Goal: Task Accomplishment & Management: Manage account settings

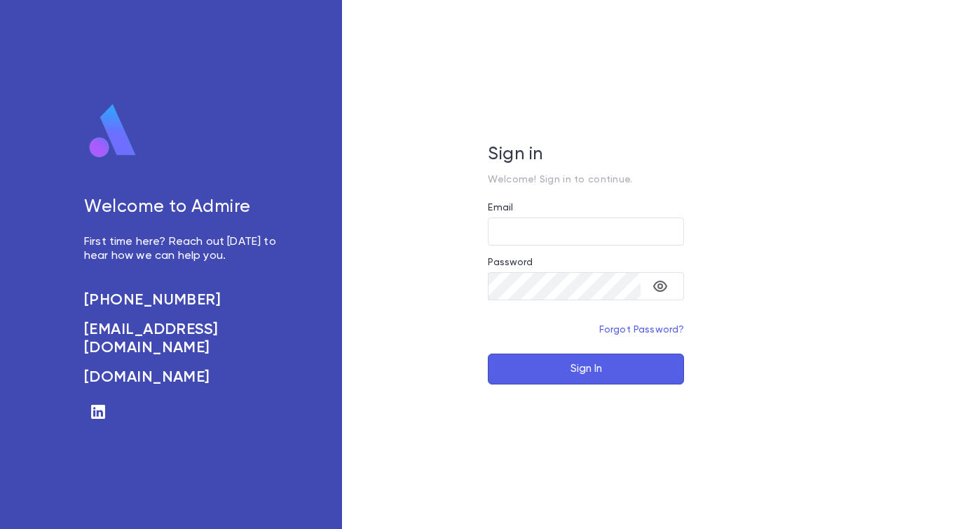
type input "**********"
click at [567, 363] on button "Sign In" at bounding box center [586, 368] width 196 height 31
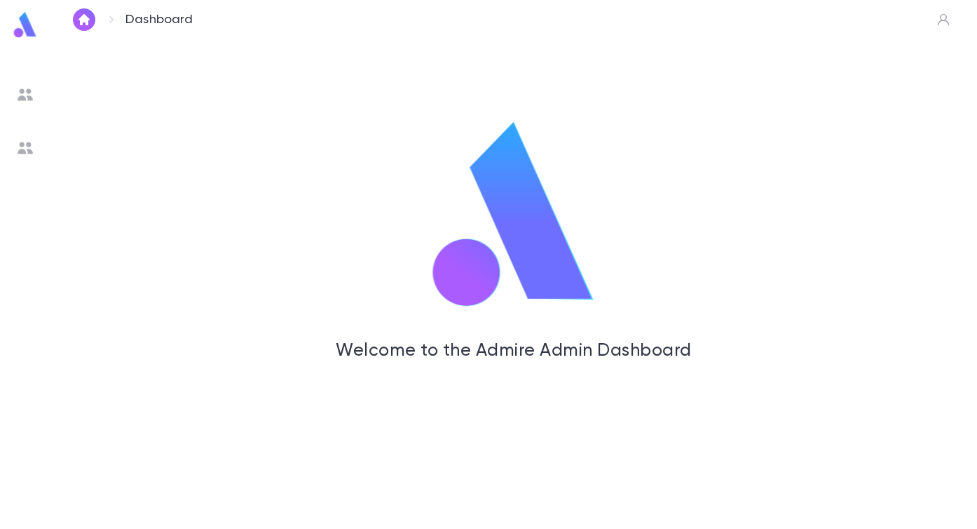
click at [32, 93] on img at bounding box center [25, 94] width 17 height 17
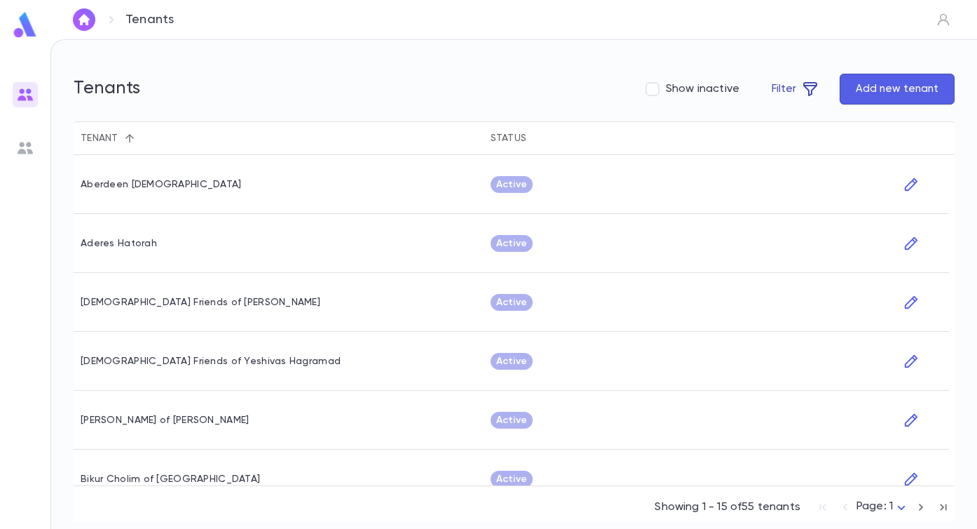
click at [814, 75] on button "Filter" at bounding box center [795, 89] width 78 height 31
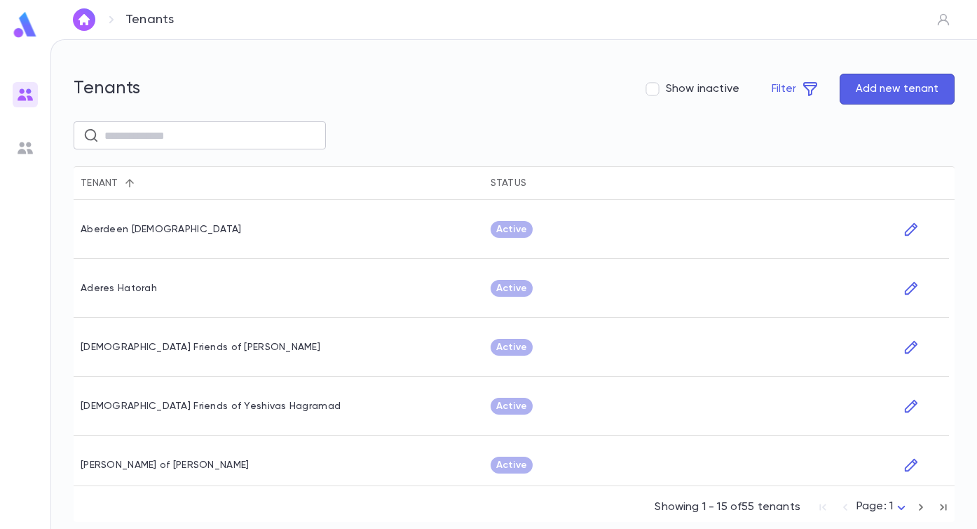
click at [200, 137] on input "text" at bounding box center [210, 135] width 212 height 27
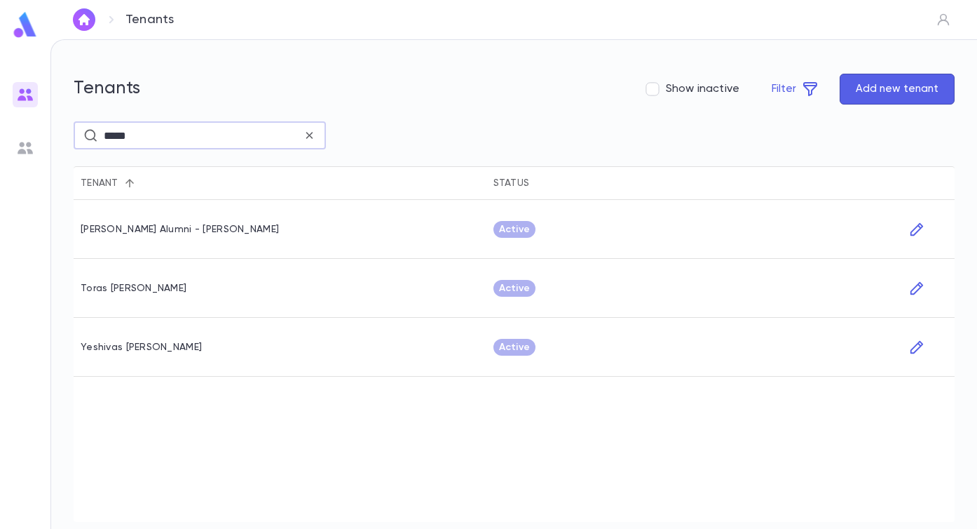
type input "*****"
click at [151, 233] on div "Toras Chaim Alumni - Slomowitz" at bounding box center [180, 229] width 198 height 11
click at [912, 233] on icon "button" at bounding box center [917, 228] width 13 height 13
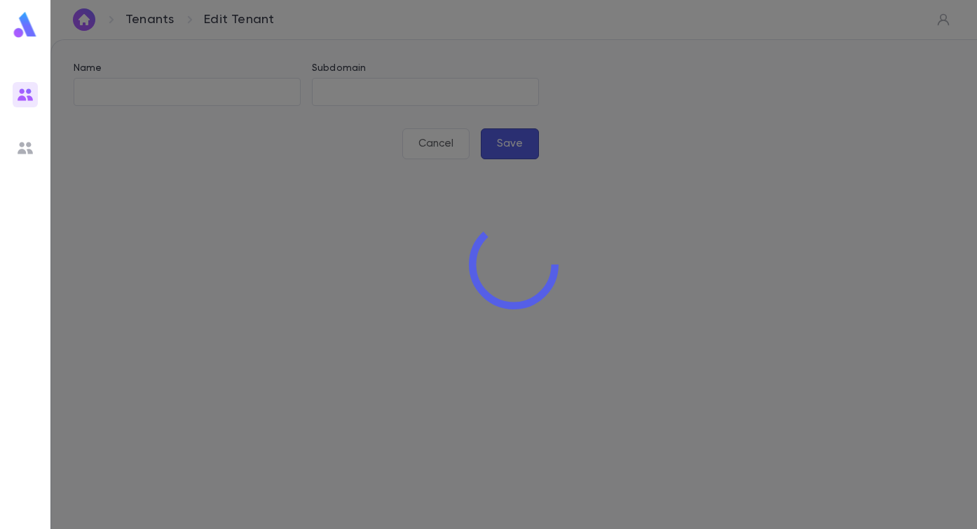
type input "**********"
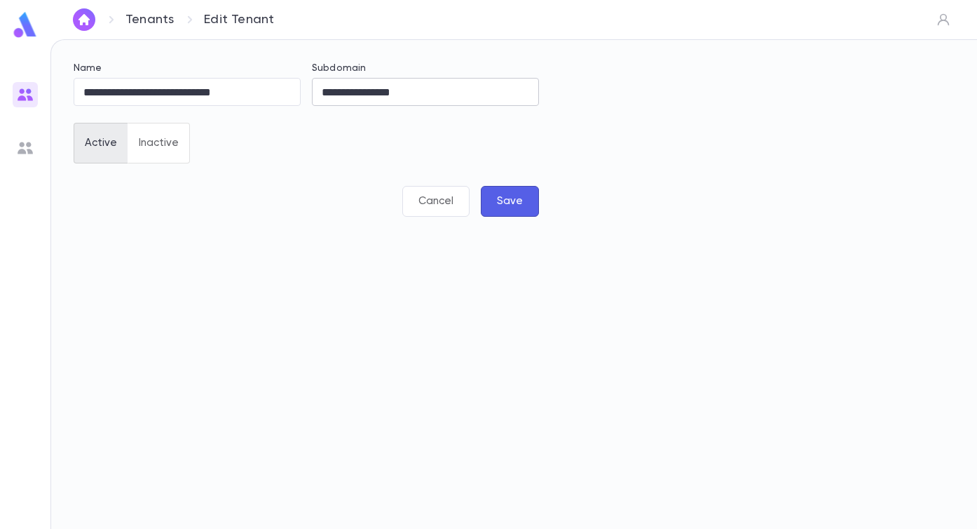
click at [389, 88] on input "**********" at bounding box center [425, 92] width 227 height 27
click at [236, 90] on input "**********" at bounding box center [187, 92] width 227 height 27
type input "**********"
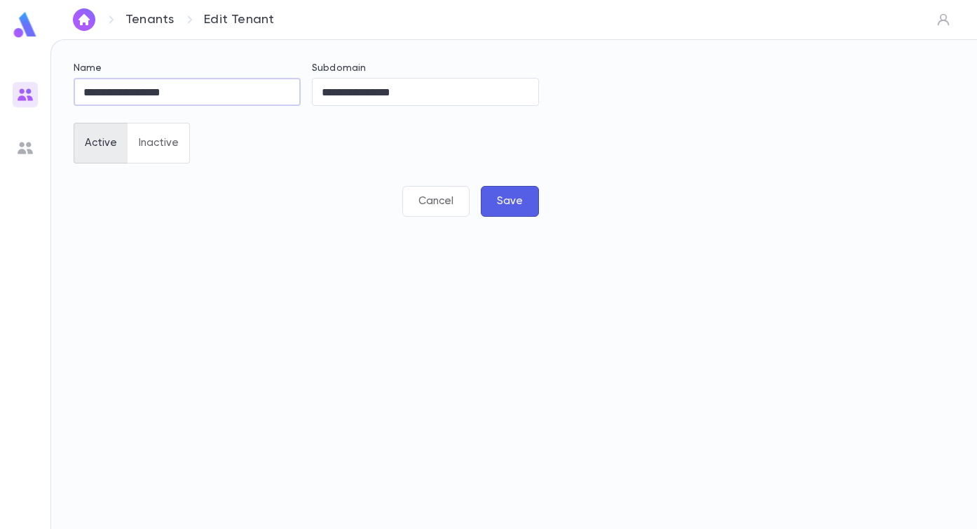
click at [534, 198] on button "Save" at bounding box center [510, 201] width 58 height 31
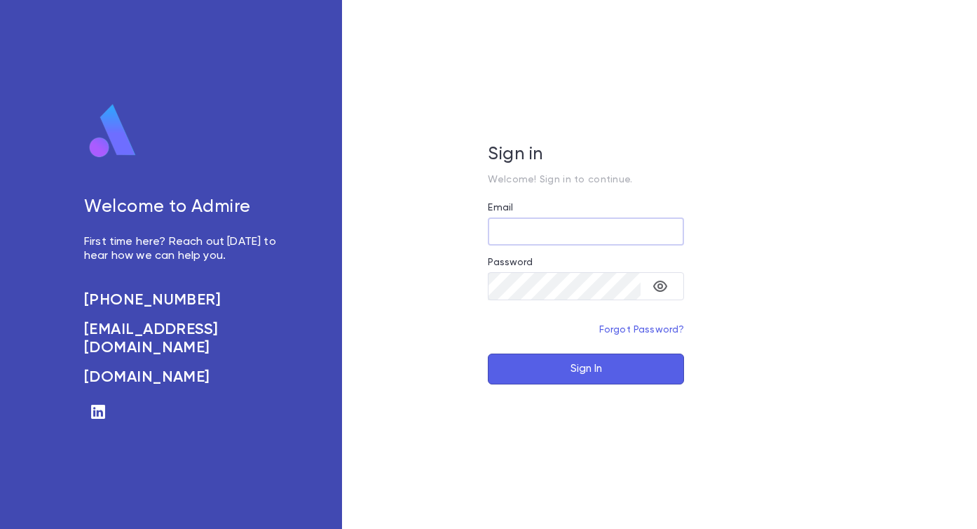
click at [684, 231] on div at bounding box center [684, 231] width 0 height 0
type input "**********"
click at [574, 369] on button "Sign In" at bounding box center [586, 368] width 196 height 31
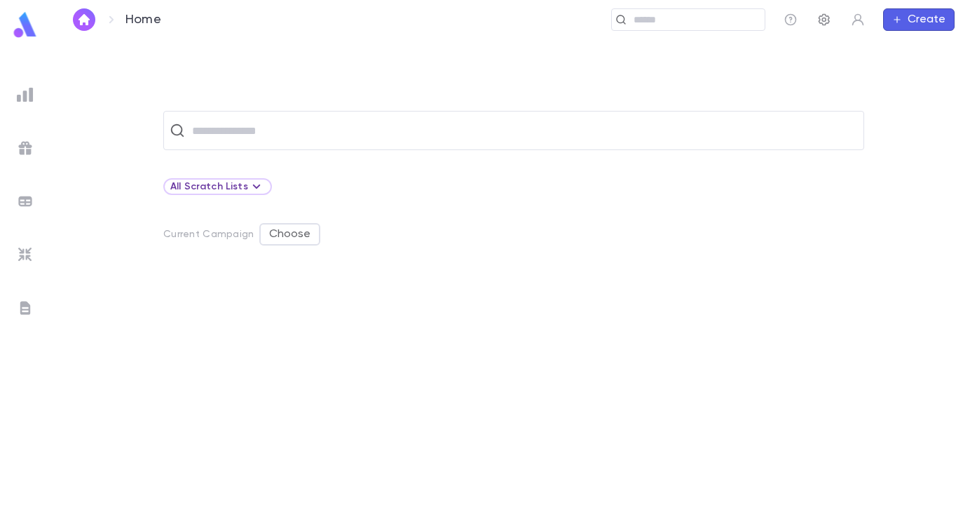
click at [817, 26] on button "button" at bounding box center [824, 19] width 22 height 22
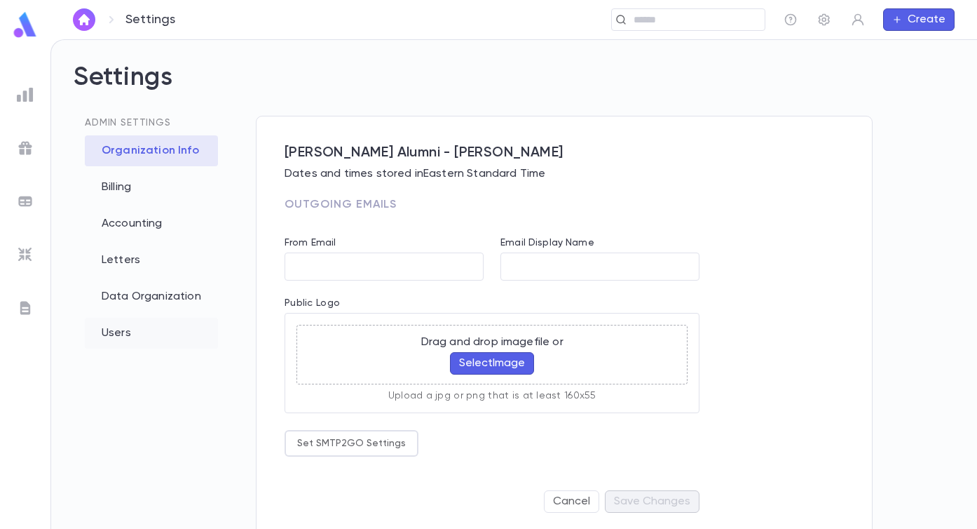
click at [118, 341] on div "Users" at bounding box center [151, 333] width 133 height 31
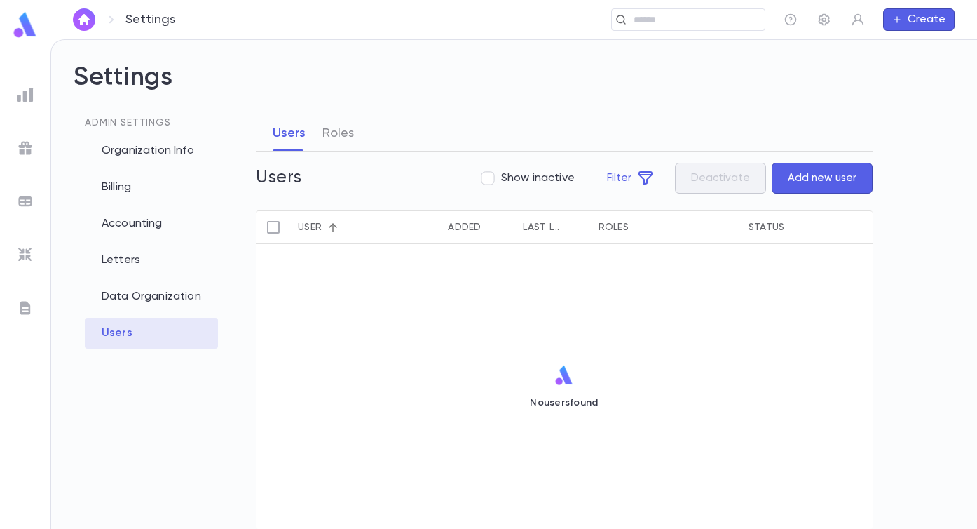
click at [835, 170] on button "Add new user" at bounding box center [822, 178] width 101 height 31
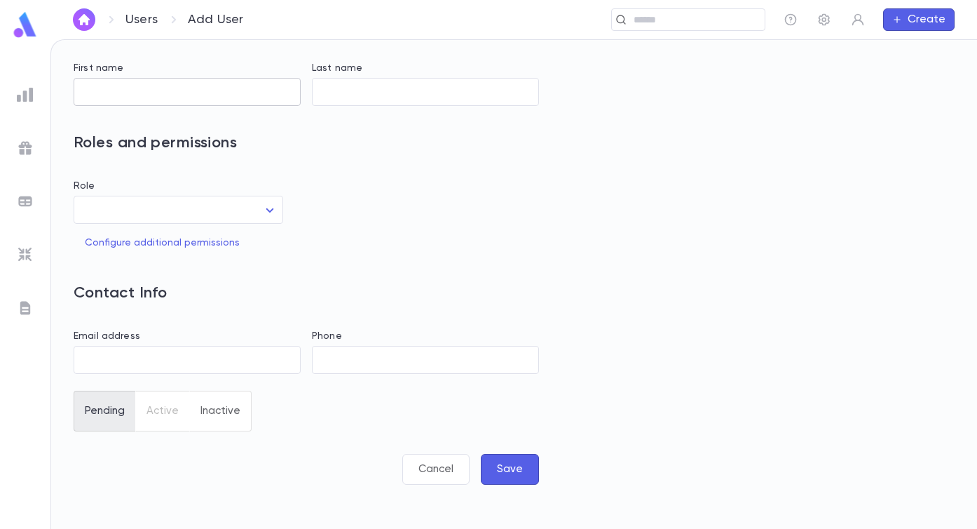
click at [193, 104] on input "First name" at bounding box center [187, 92] width 227 height 27
type input "******"
type input "****"
click at [212, 212] on body "Users Add User ​ Create First name ****** ​ Last name **** ​ Roles and permissi…" at bounding box center [488, 283] width 977 height 489
click at [165, 241] on span "Tenant Admin" at bounding box center [191, 246] width 152 height 14
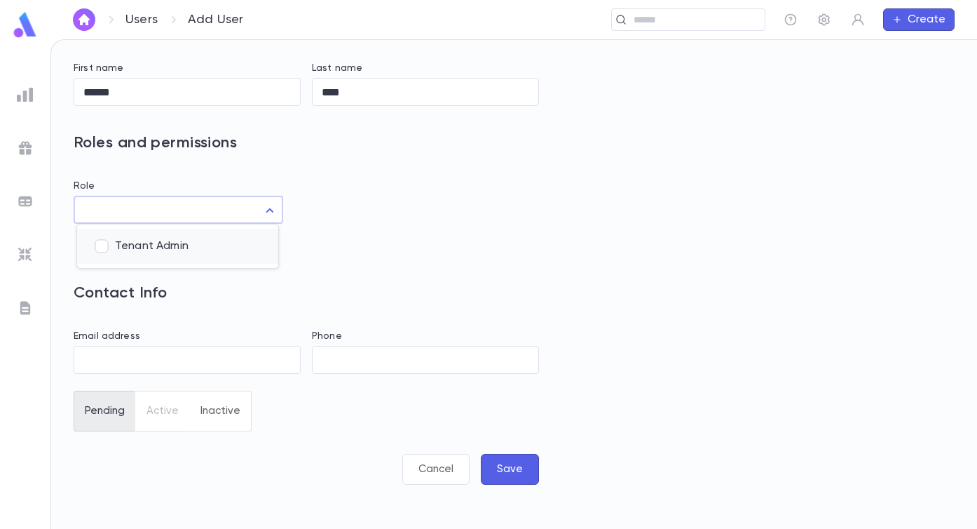
type input "**"
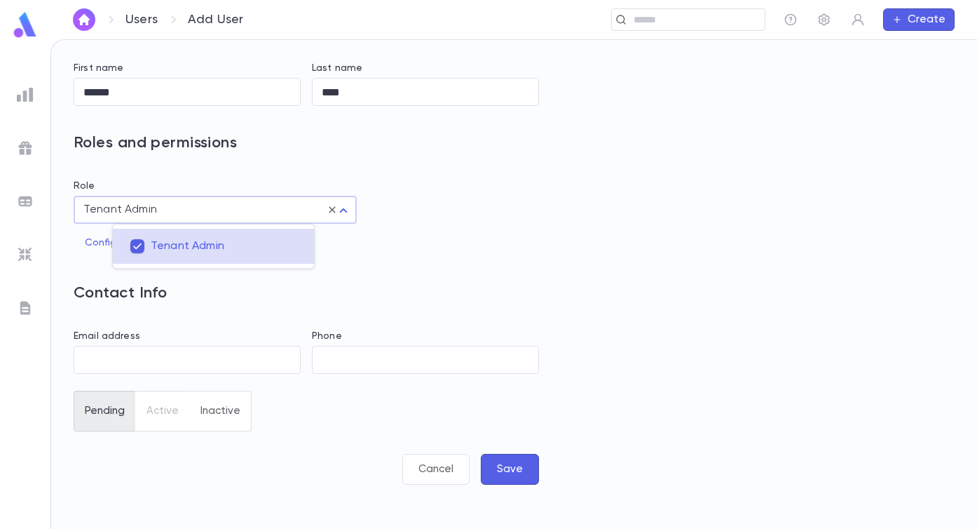
click at [154, 368] on div at bounding box center [488, 264] width 977 height 529
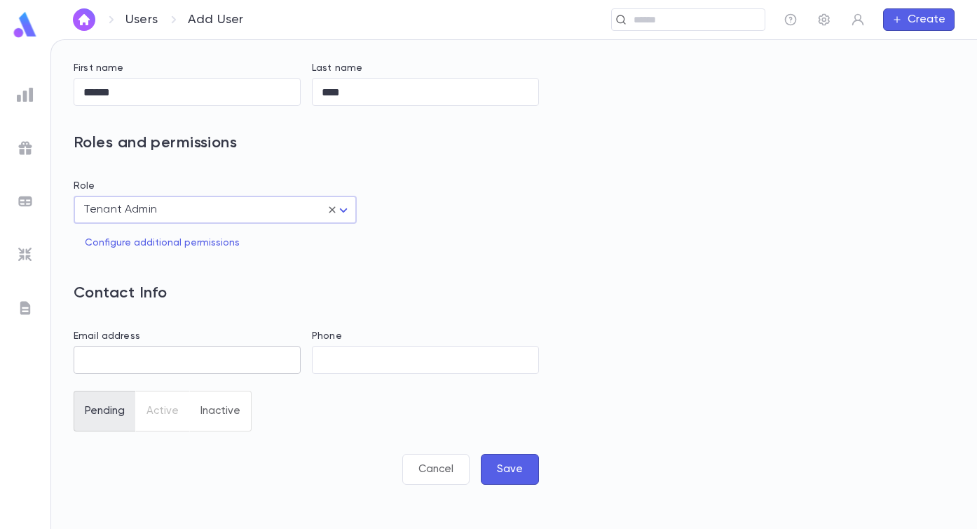
click at [161, 362] on input "Email address" at bounding box center [187, 359] width 227 height 27
type input "**********"
click at [494, 471] on button "Save" at bounding box center [510, 469] width 58 height 31
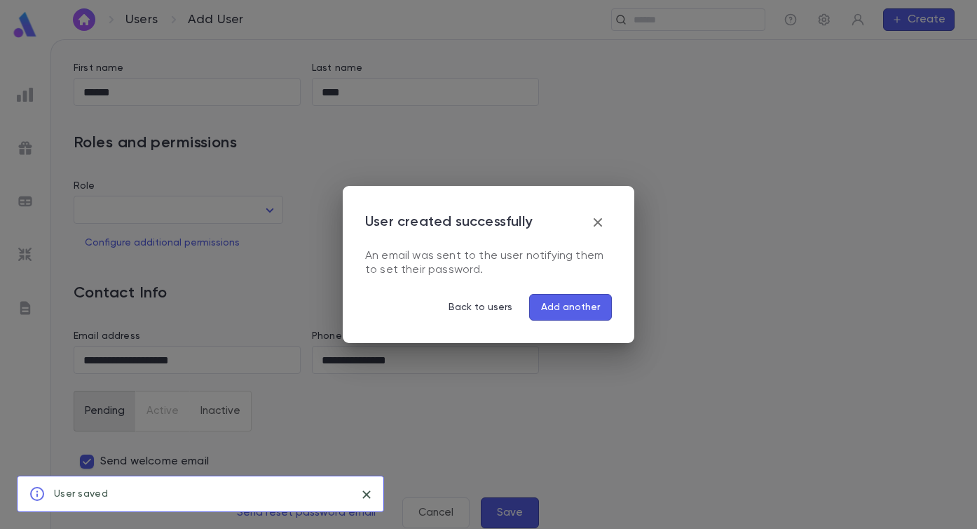
click at [604, 227] on icon "button" at bounding box center [598, 222] width 17 height 17
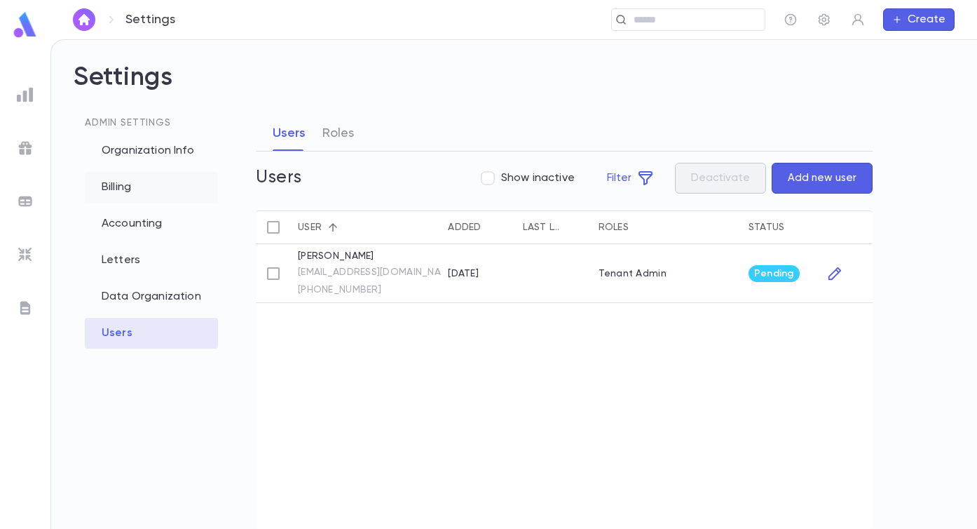
click at [158, 184] on div "Billing" at bounding box center [151, 187] width 133 height 31
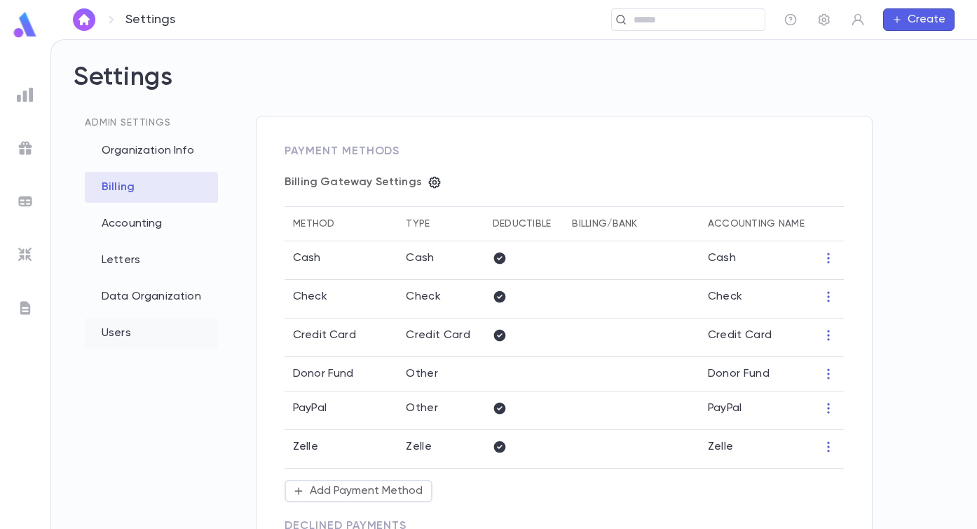
click at [156, 327] on div "Users" at bounding box center [151, 333] width 133 height 31
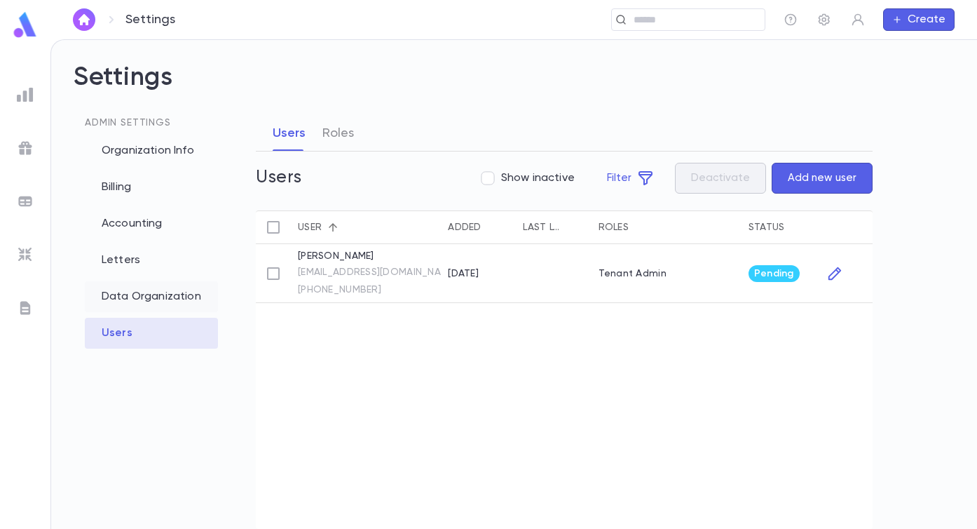
click at [154, 286] on div "Data Organization" at bounding box center [151, 296] width 133 height 31
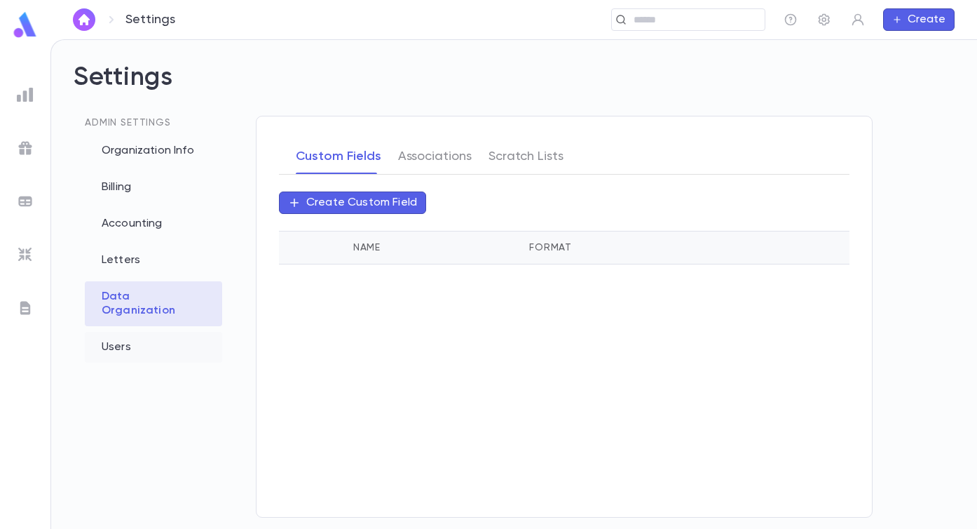
click at [125, 334] on div "Users" at bounding box center [153, 347] width 137 height 31
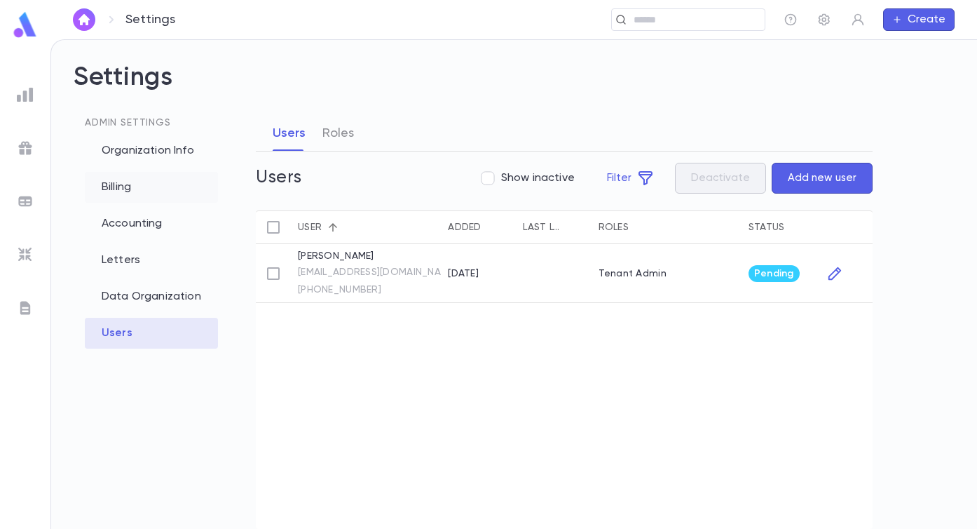
click at [149, 178] on div "Billing" at bounding box center [151, 187] width 133 height 31
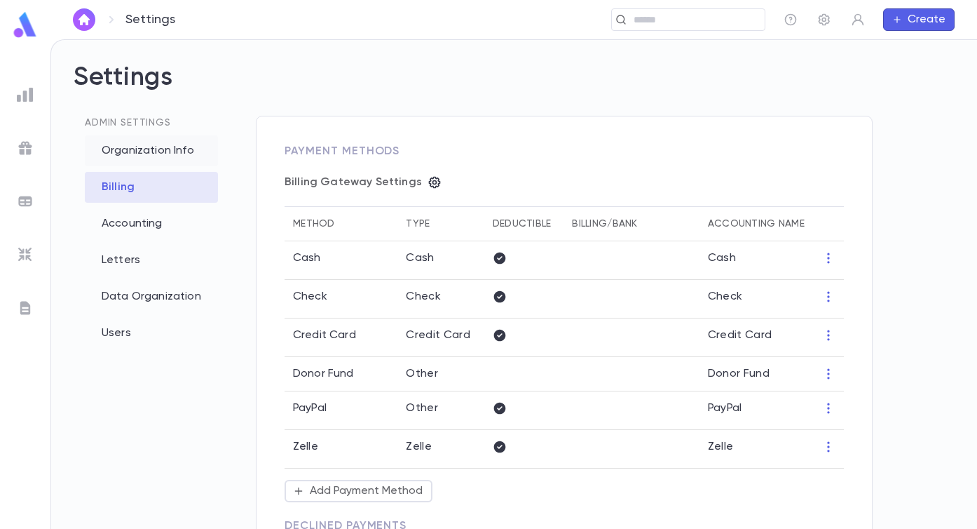
click at [153, 152] on div "Organization Info" at bounding box center [151, 150] width 133 height 31
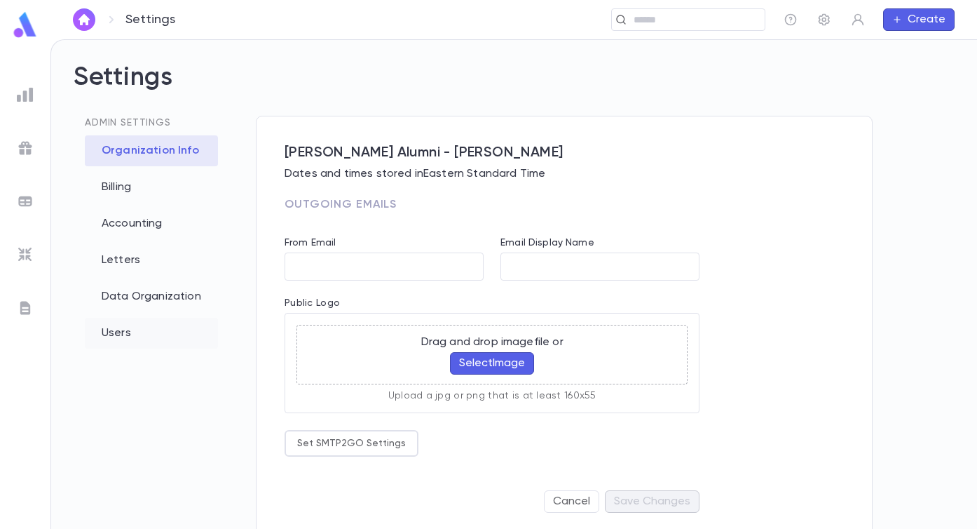
click at [149, 320] on div "Users" at bounding box center [151, 333] width 133 height 31
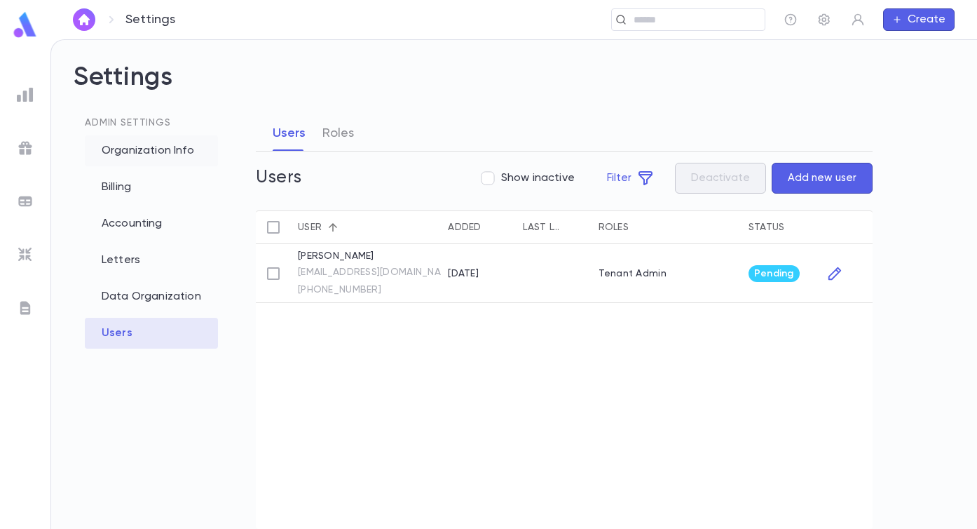
click at [160, 156] on div "Organization Info" at bounding box center [151, 150] width 133 height 31
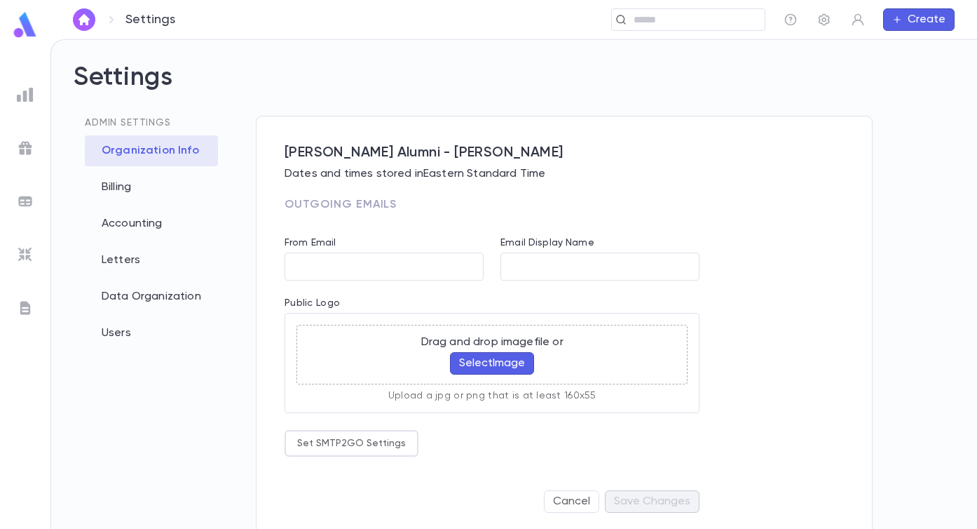
click at [414, 174] on p "Dates and times stored in Eastern Standard Time" at bounding box center [564, 174] width 559 height 14
click at [393, 161] on span "Toras Chaim Alumni - Slomowitz" at bounding box center [564, 152] width 559 height 17
click at [168, 193] on div "Billing" at bounding box center [151, 187] width 133 height 31
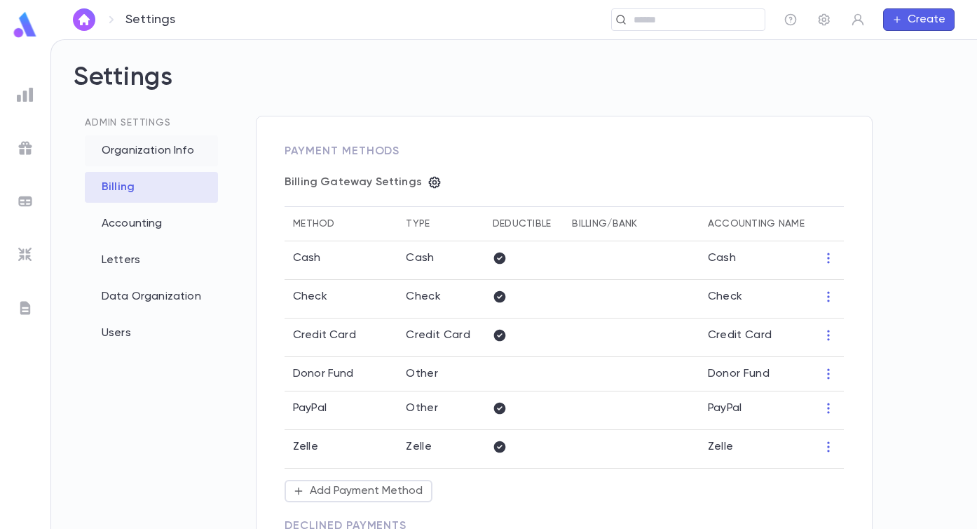
click at [160, 157] on div "Organization Info" at bounding box center [151, 150] width 133 height 31
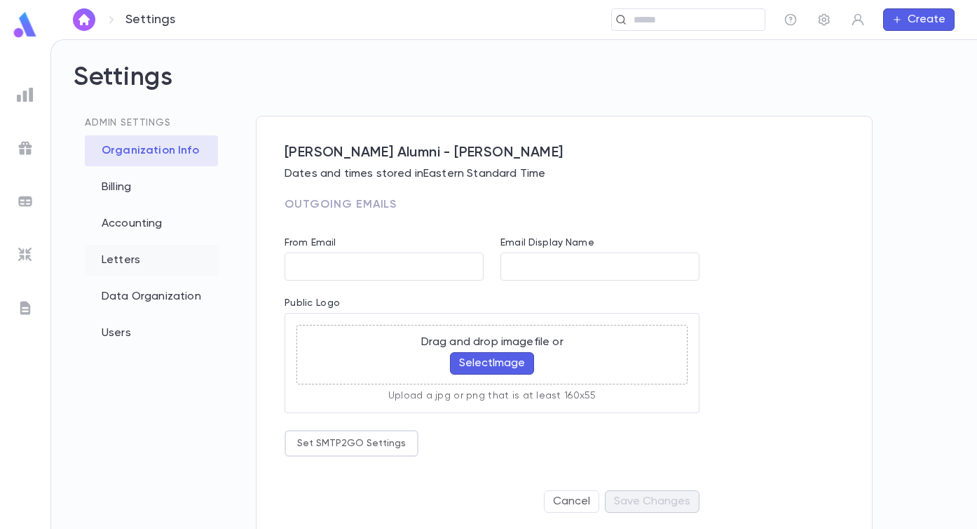
click at [128, 260] on div "Letters" at bounding box center [151, 260] width 133 height 31
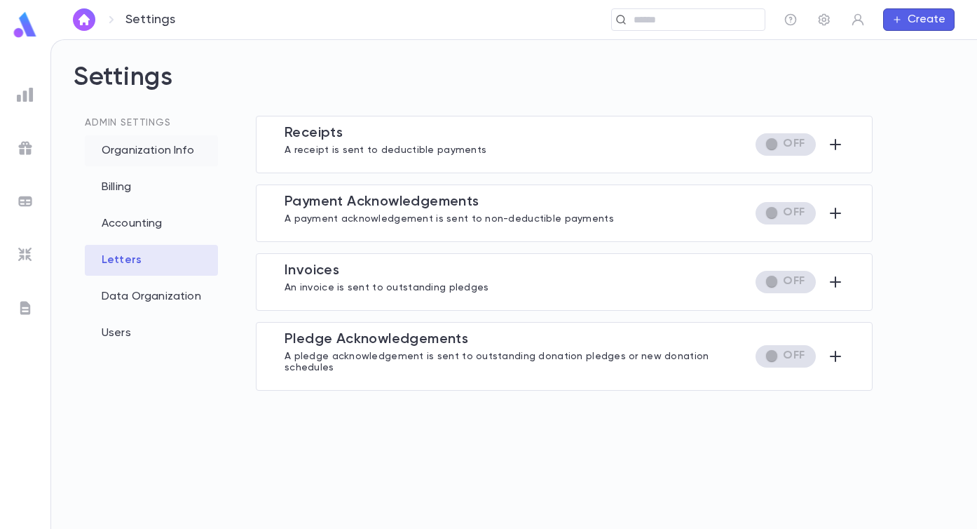
click at [177, 158] on div "Organization Info" at bounding box center [151, 150] width 133 height 31
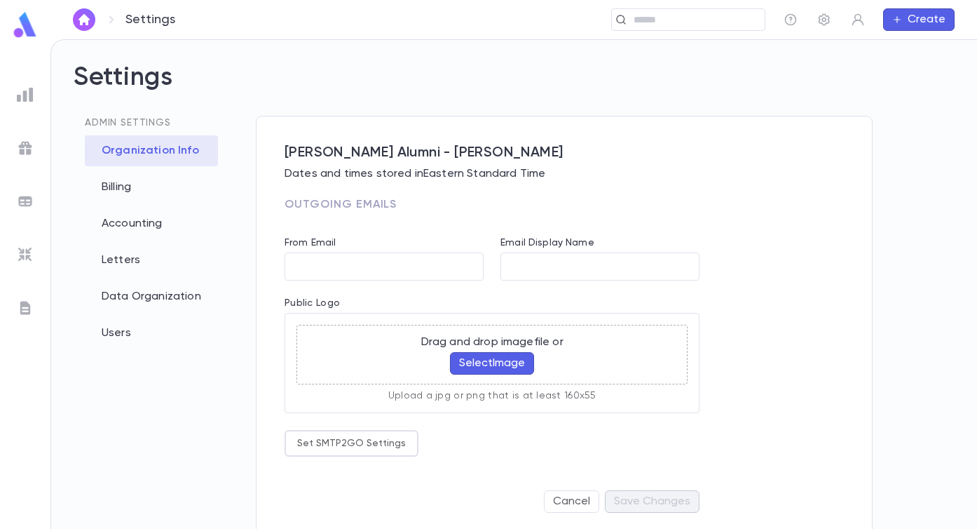
click at [27, 97] on img at bounding box center [25, 94] width 17 height 17
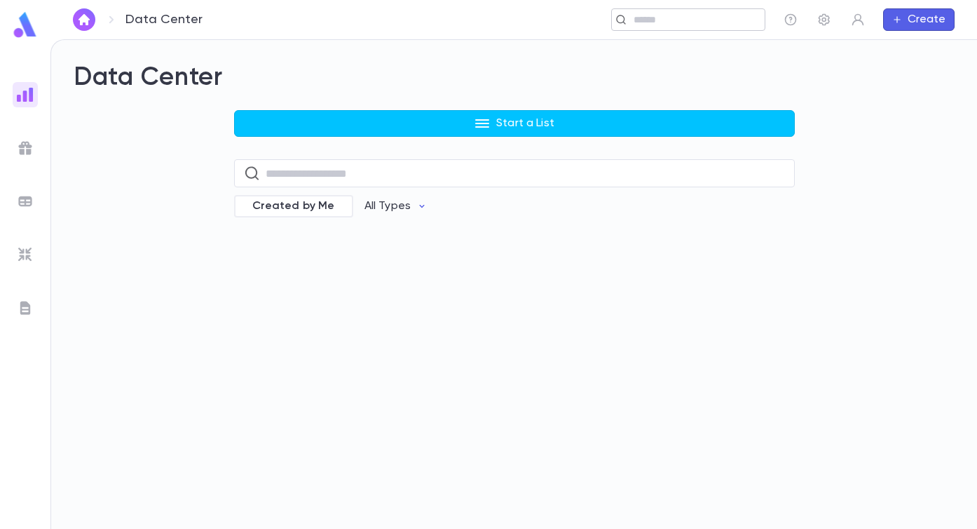
click at [704, 16] on input "text" at bounding box center [695, 19] width 130 height 13
click at [360, 331] on div "Data Center Start a List ​ Created by Me All Types" at bounding box center [514, 284] width 926 height 489
click at [817, 20] on icon "button" at bounding box center [824, 20] width 14 height 14
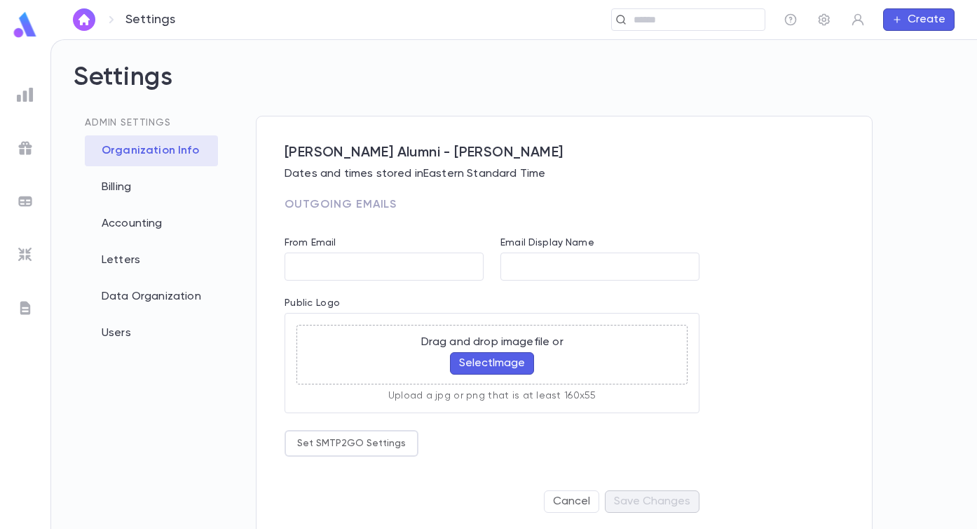
click at [466, 154] on span "Toras Chaim Alumni - Slomowitz" at bounding box center [564, 152] width 559 height 17
click at [399, 157] on span "Toras Chaim Alumni - Slomowitz" at bounding box center [564, 152] width 559 height 17
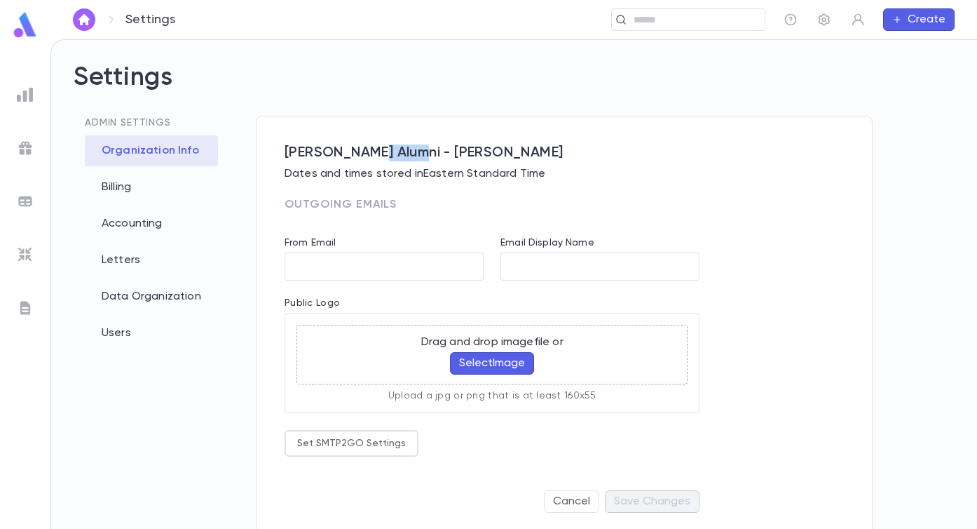
click at [399, 157] on span "Toras Chaim Alumni - Slomowitz" at bounding box center [564, 152] width 559 height 17
click at [184, 176] on div "Billing" at bounding box center [151, 187] width 133 height 31
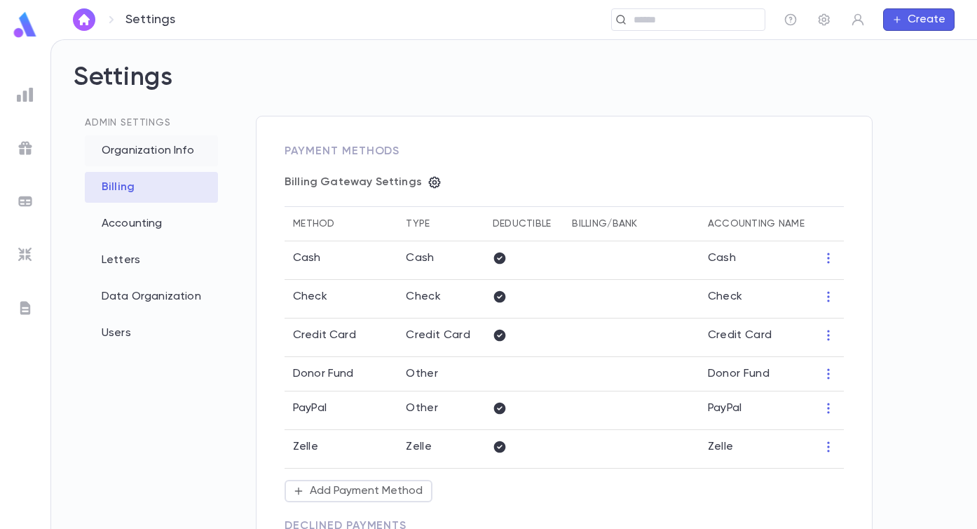
click at [174, 147] on div "Organization Info" at bounding box center [151, 150] width 133 height 31
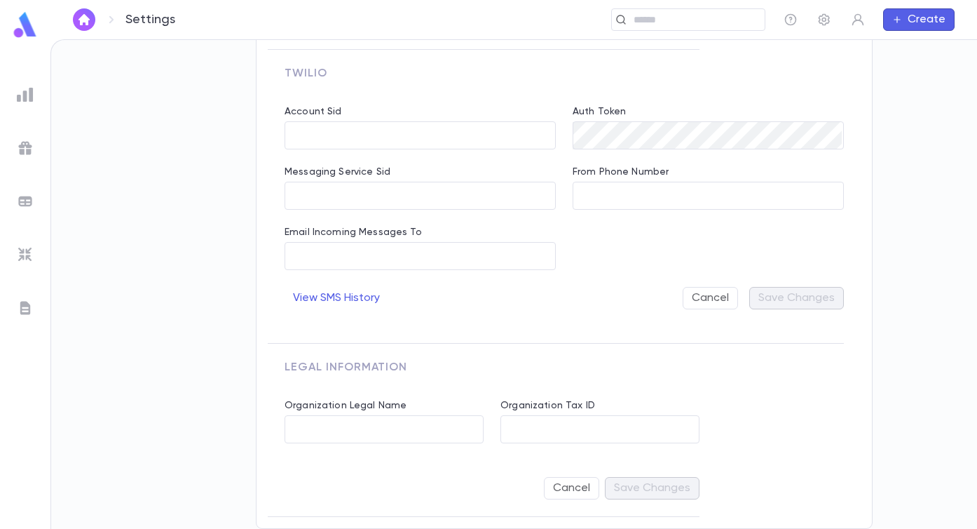
scroll to position [398, 0]
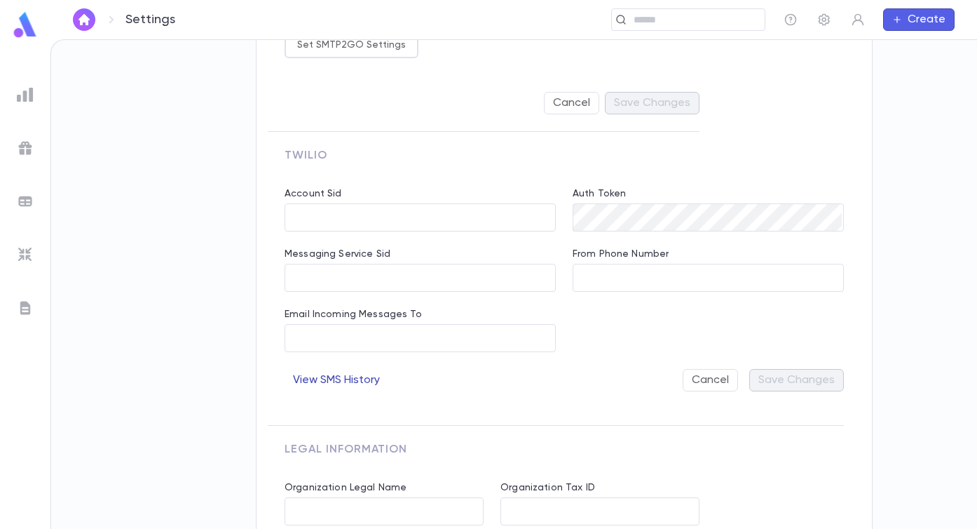
click at [352, 378] on button "View SMS History" at bounding box center [337, 380] width 104 height 22
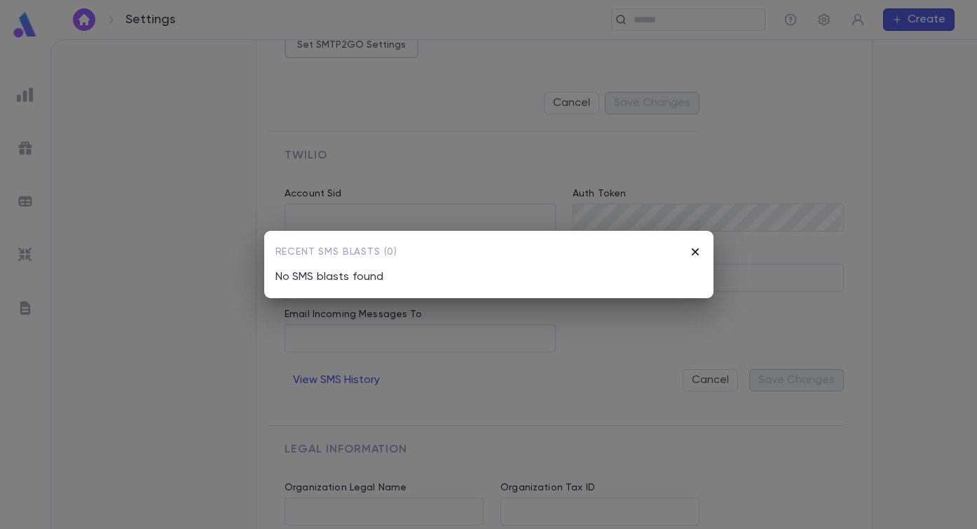
click at [698, 250] on icon "button" at bounding box center [695, 252] width 14 height 14
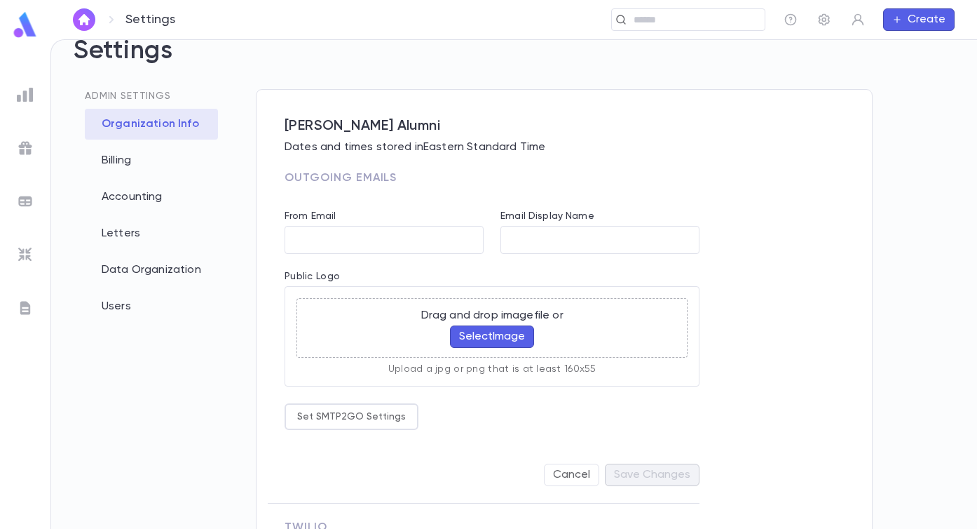
scroll to position [0, 0]
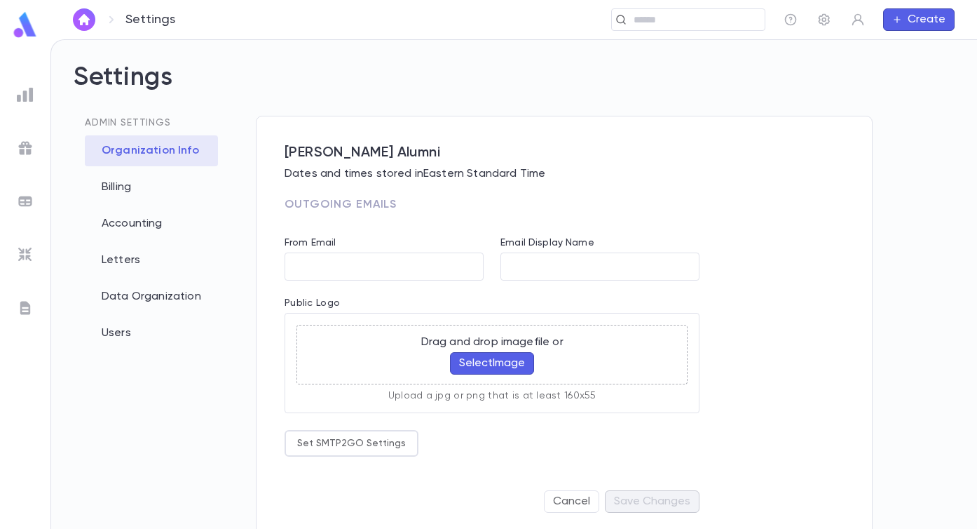
click at [377, 205] on span "Outgoing Emails" at bounding box center [341, 204] width 112 height 11
click at [400, 97] on h2 "Settings" at bounding box center [514, 88] width 881 height 53
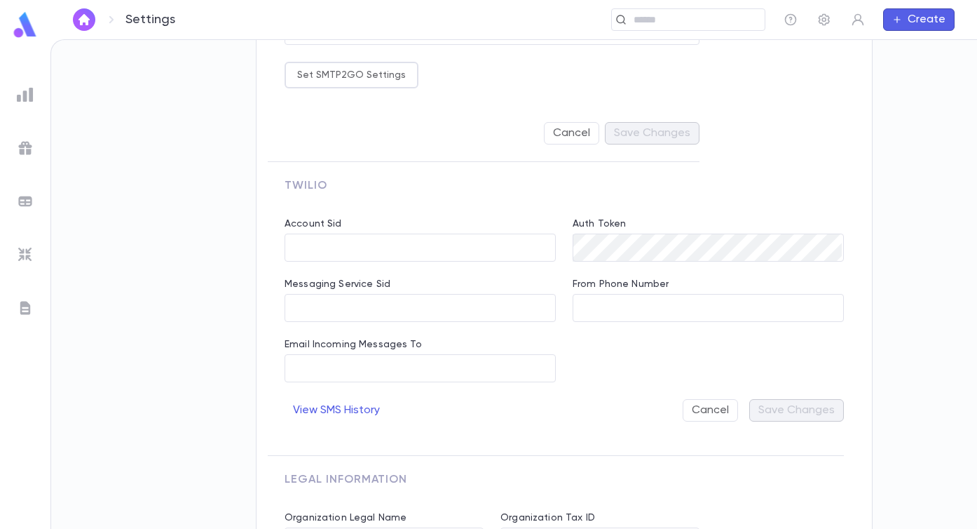
scroll to position [379, 0]
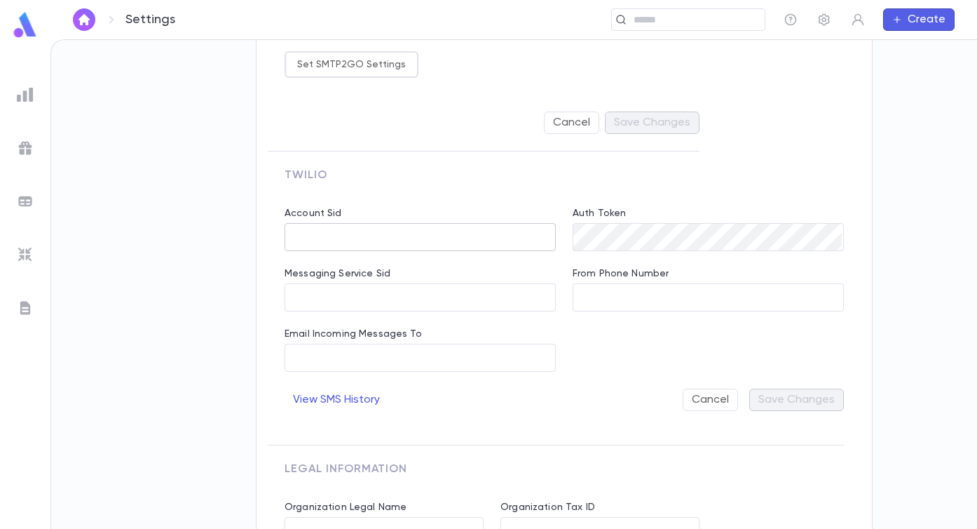
click at [346, 230] on input "Account Sid" at bounding box center [420, 237] width 271 height 27
click at [498, 388] on div "Cancel Save Changes" at bounding box center [616, 399] width 456 height 22
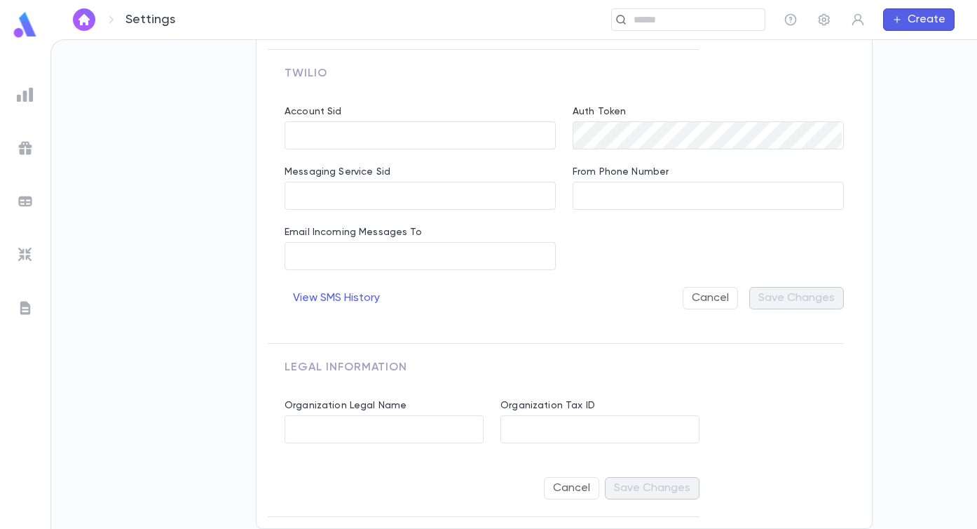
scroll to position [0, 0]
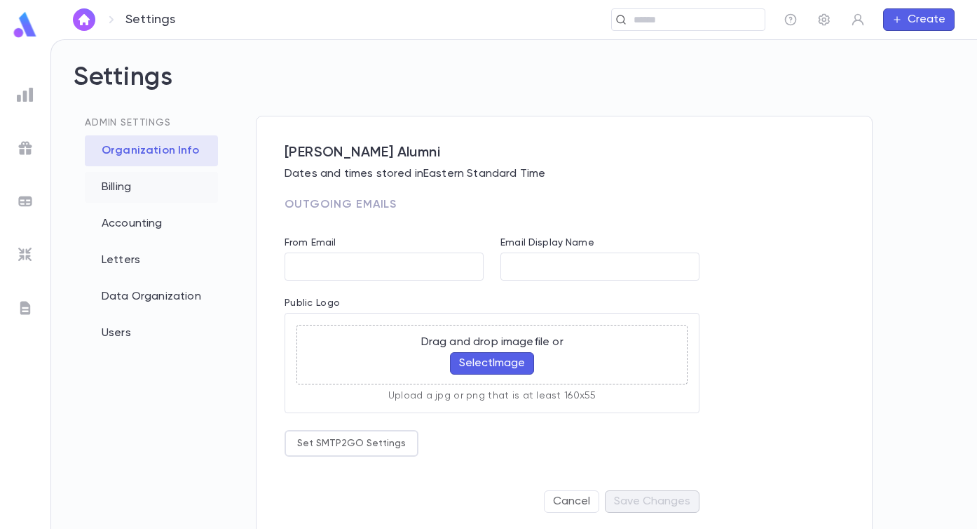
click at [156, 194] on div "Billing" at bounding box center [151, 187] width 133 height 31
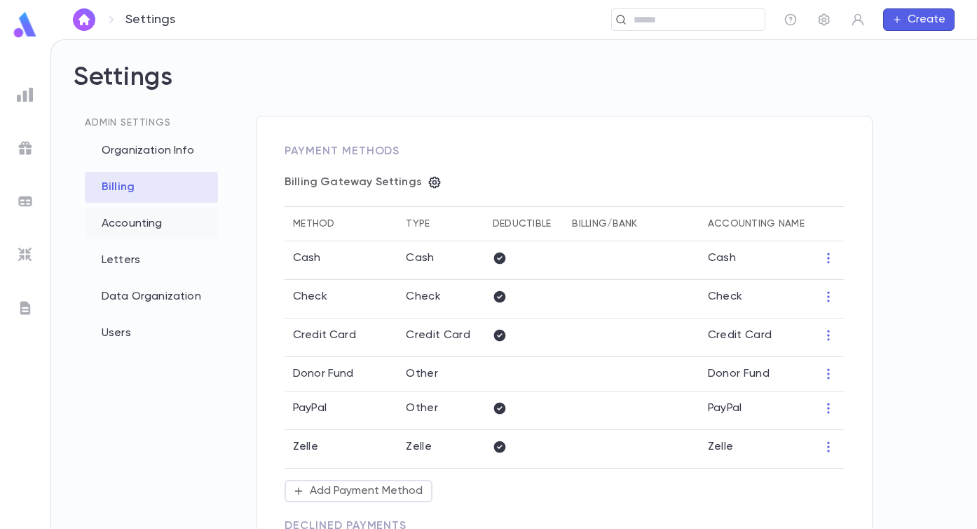
click at [151, 219] on div "Accounting" at bounding box center [151, 223] width 133 height 31
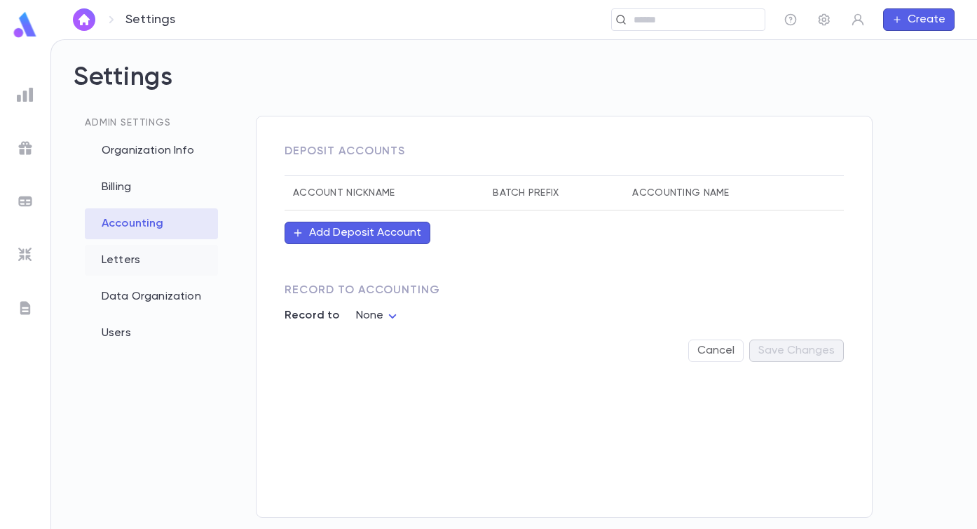
click at [144, 258] on div "Letters" at bounding box center [151, 260] width 133 height 31
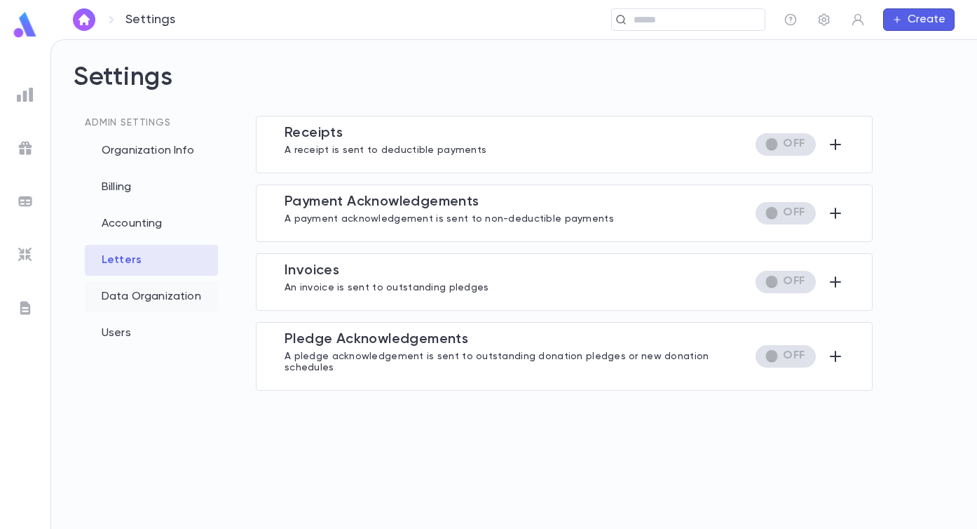
click at [151, 288] on div "Data Organization" at bounding box center [151, 296] width 133 height 31
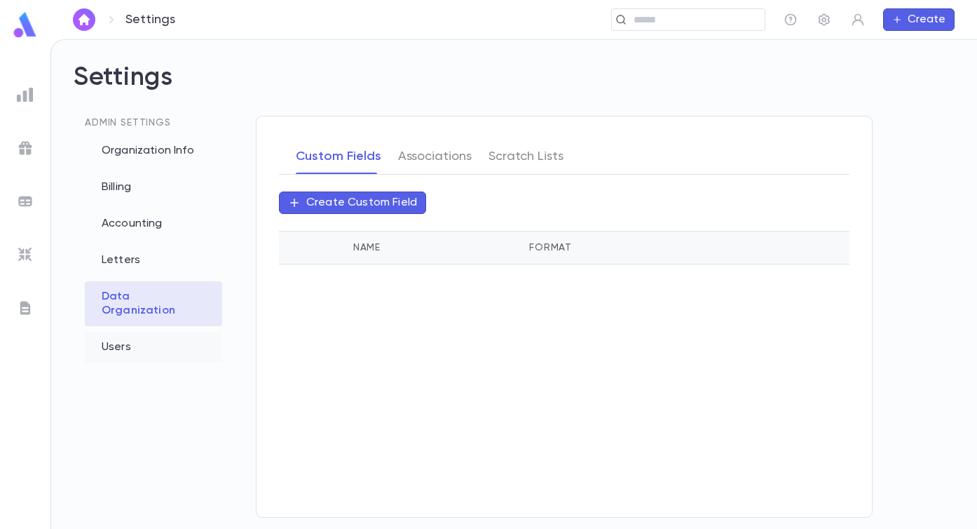
click at [133, 332] on div "Users" at bounding box center [153, 347] width 137 height 31
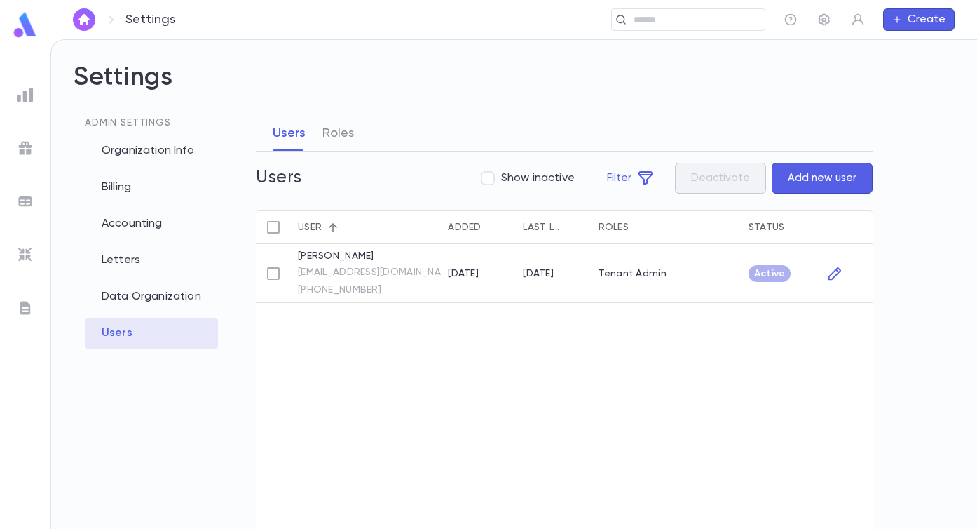
click at [337, 31] on div "Settings ​ Create" at bounding box center [513, 19] width 927 height 39
